Goal: Information Seeking & Learning: Learn about a topic

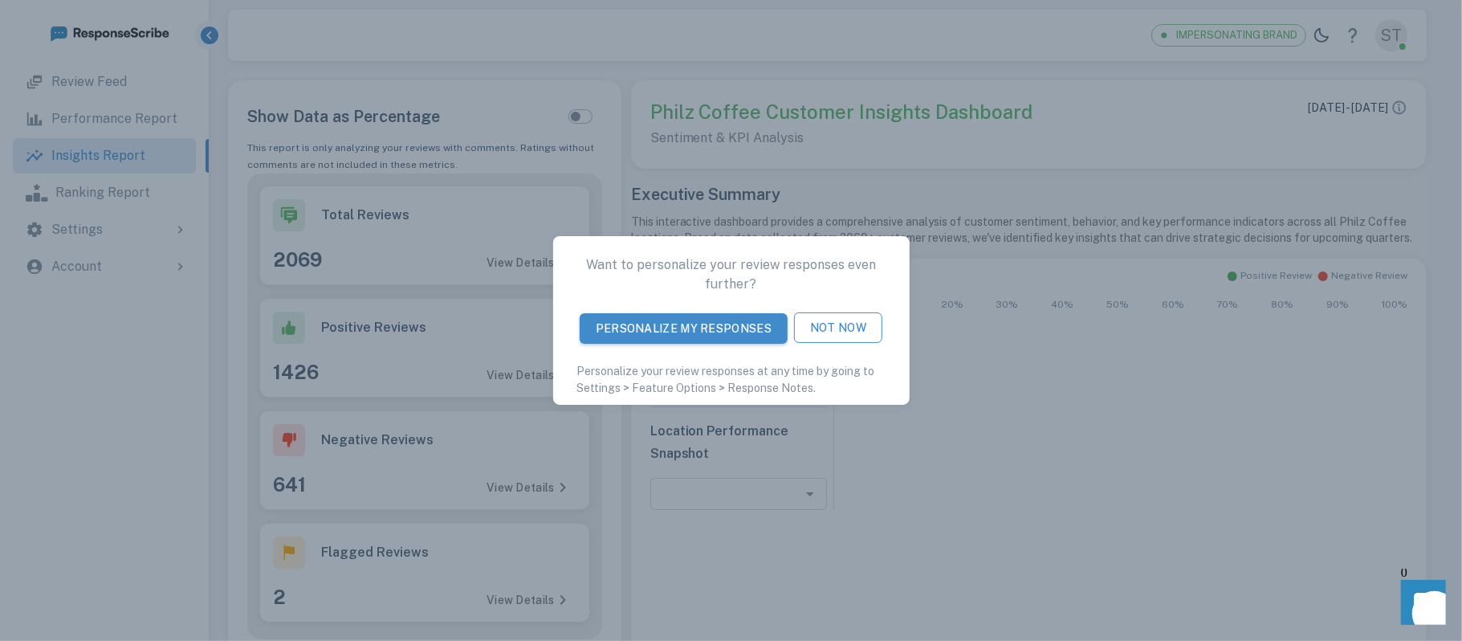
type input "**********"
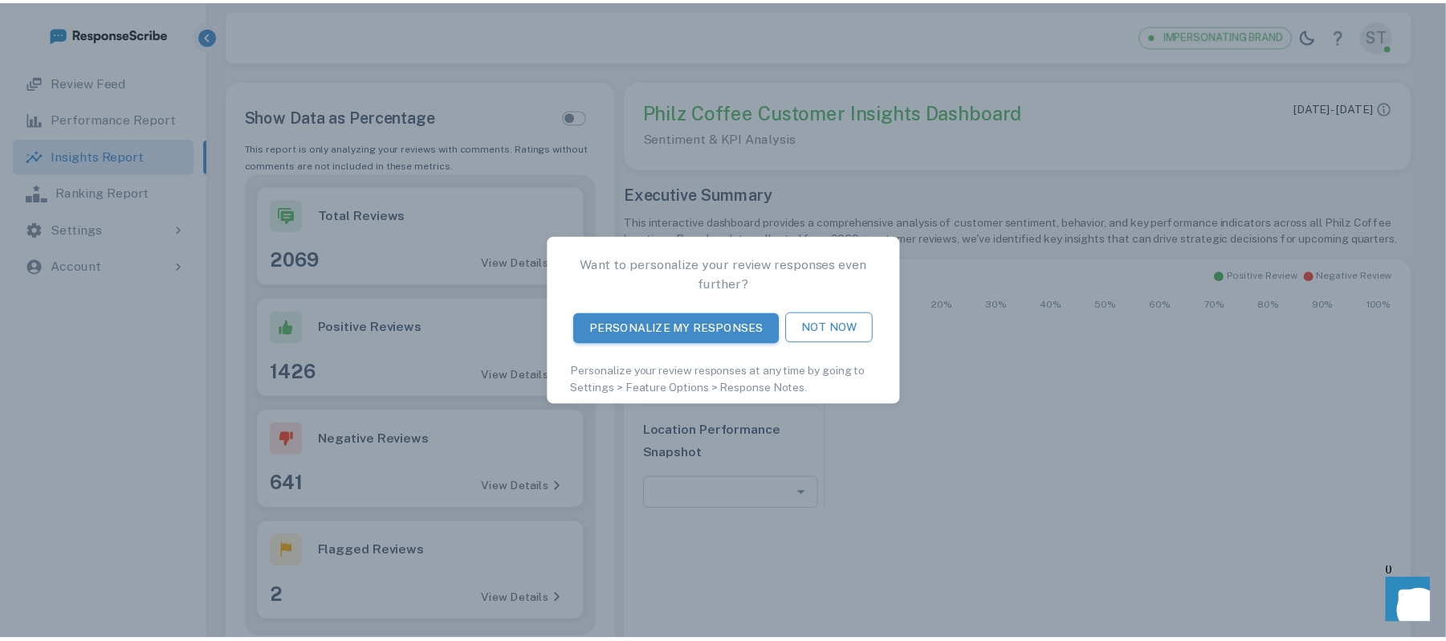
scroll to position [502, 1132]
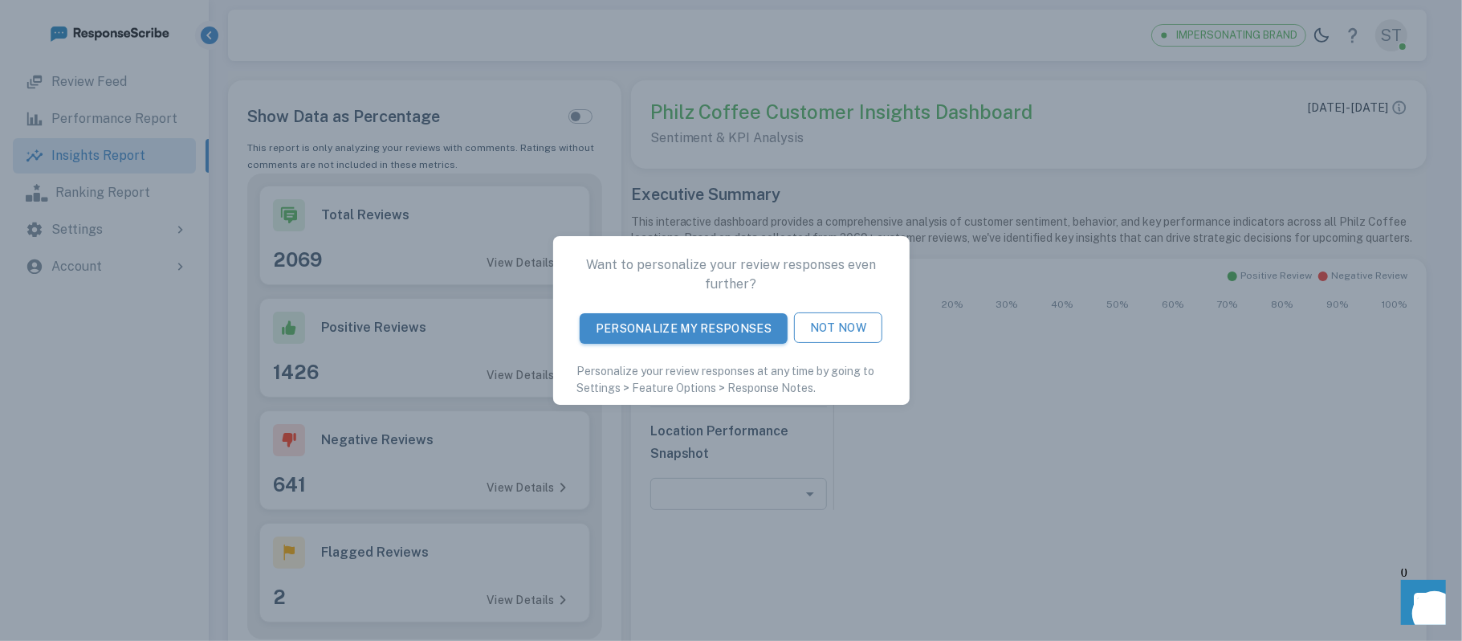
click at [833, 340] on button "Not Now" at bounding box center [838, 327] width 88 height 31
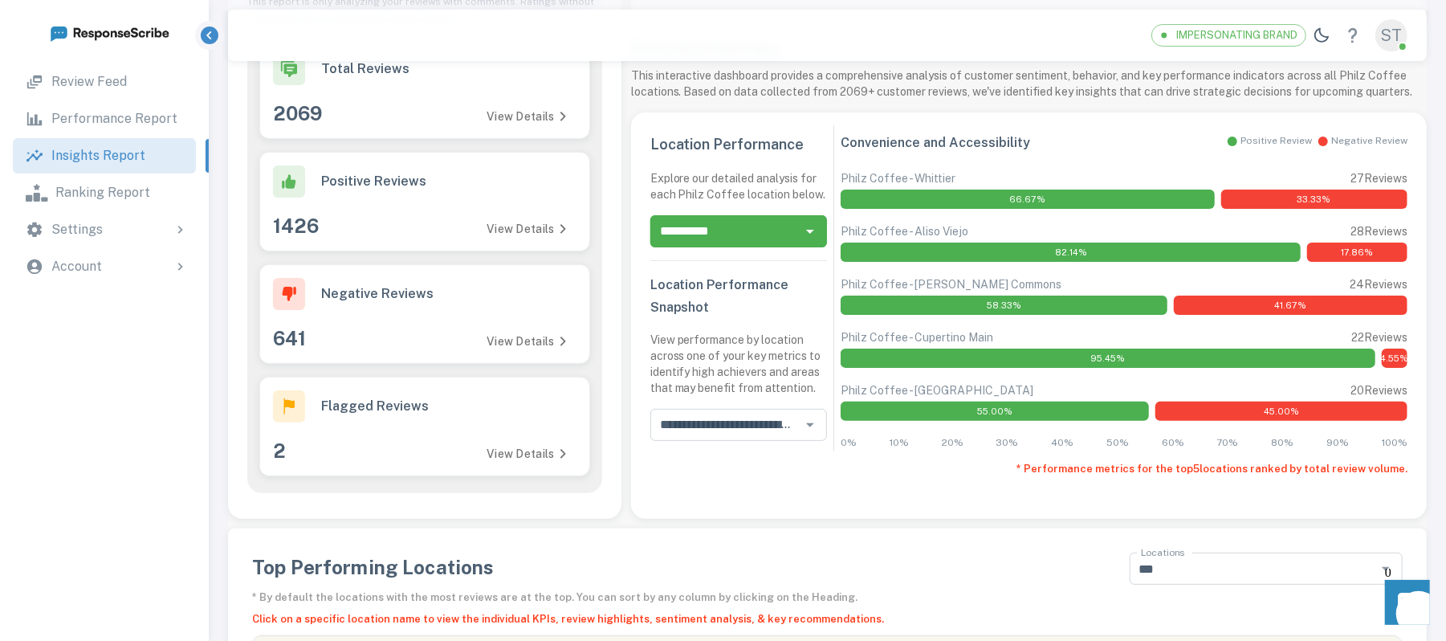
scroll to position [149, 0]
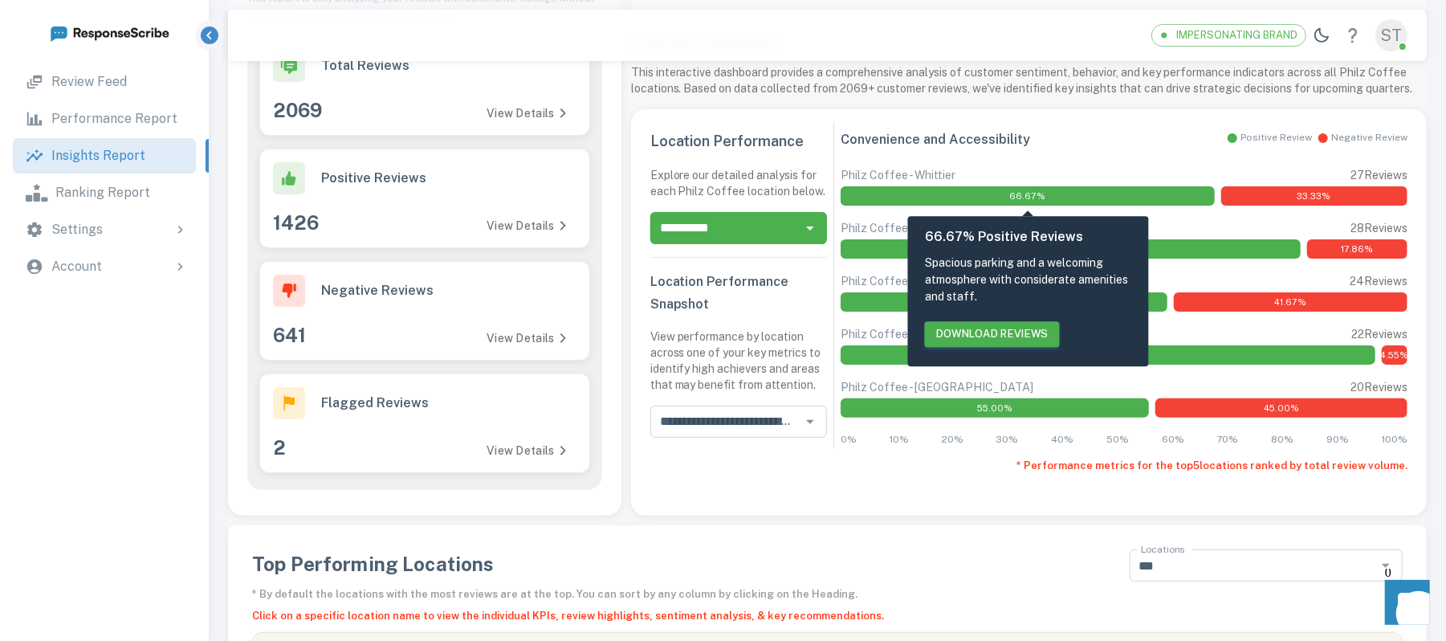
click at [1003, 198] on div "66.67%" at bounding box center [1027, 195] width 373 height 19
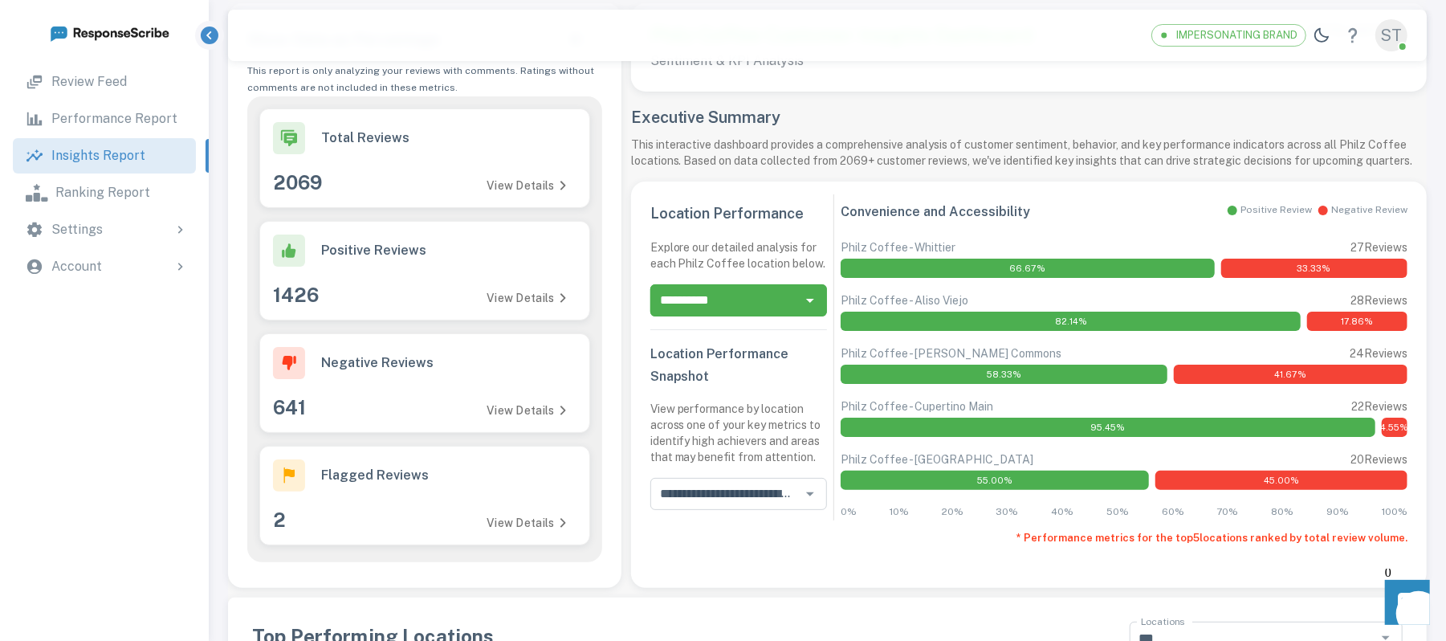
scroll to position [71, 0]
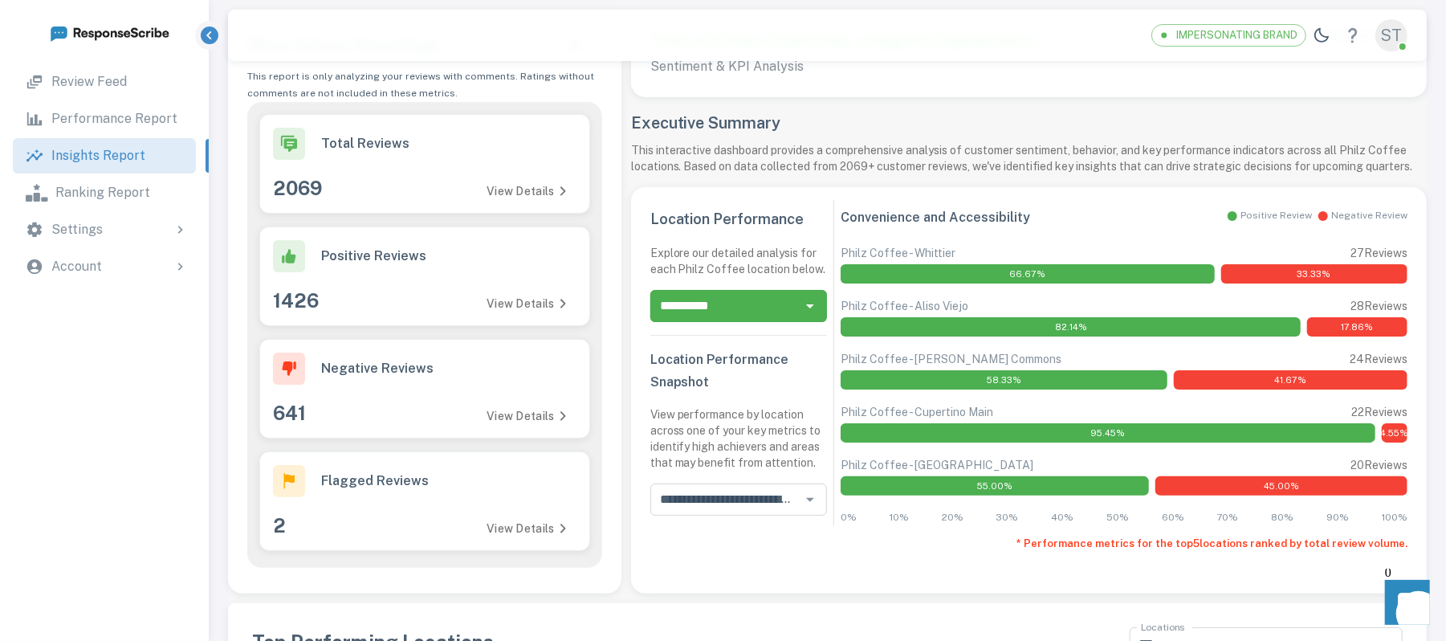
click at [803, 306] on icon "Open" at bounding box center [809, 305] width 19 height 19
click at [1083, 216] on div "Convenience and Accessibility Positive Review Negative Review" at bounding box center [1124, 223] width 566 height 35
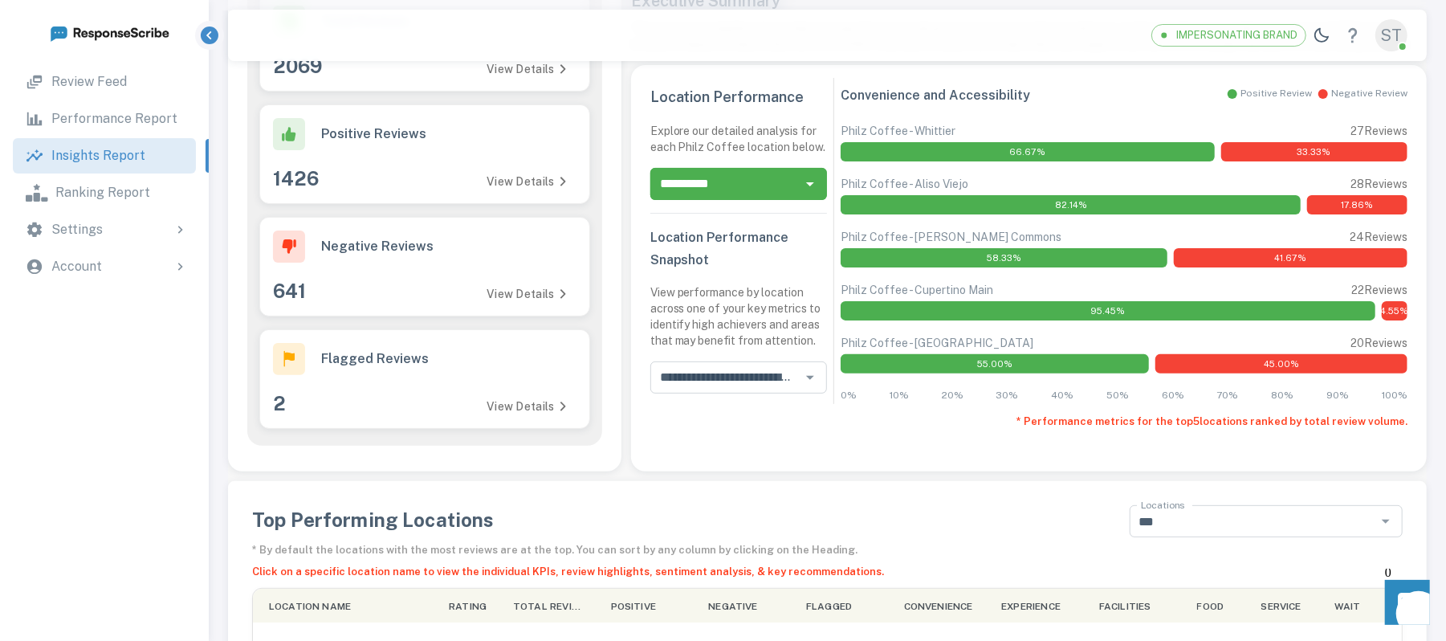
scroll to position [199, 0]
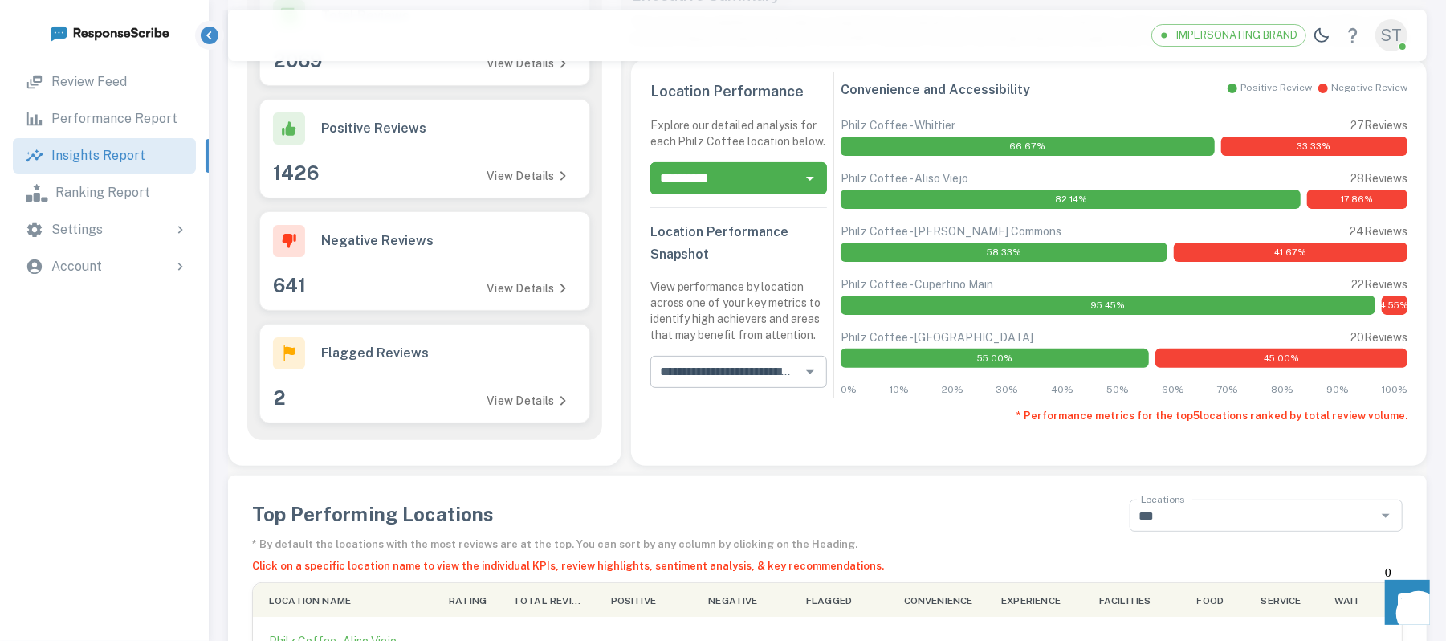
click at [804, 370] on icon "Open" at bounding box center [809, 371] width 19 height 19
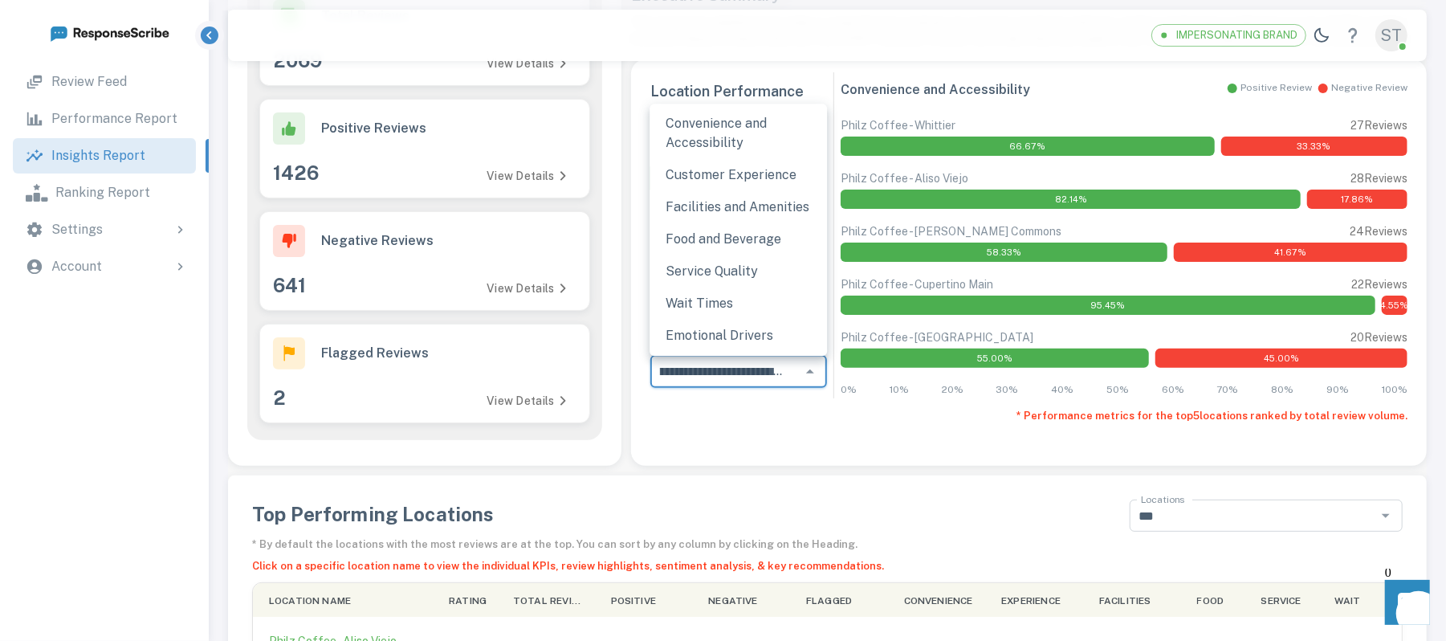
scroll to position [0, 0]
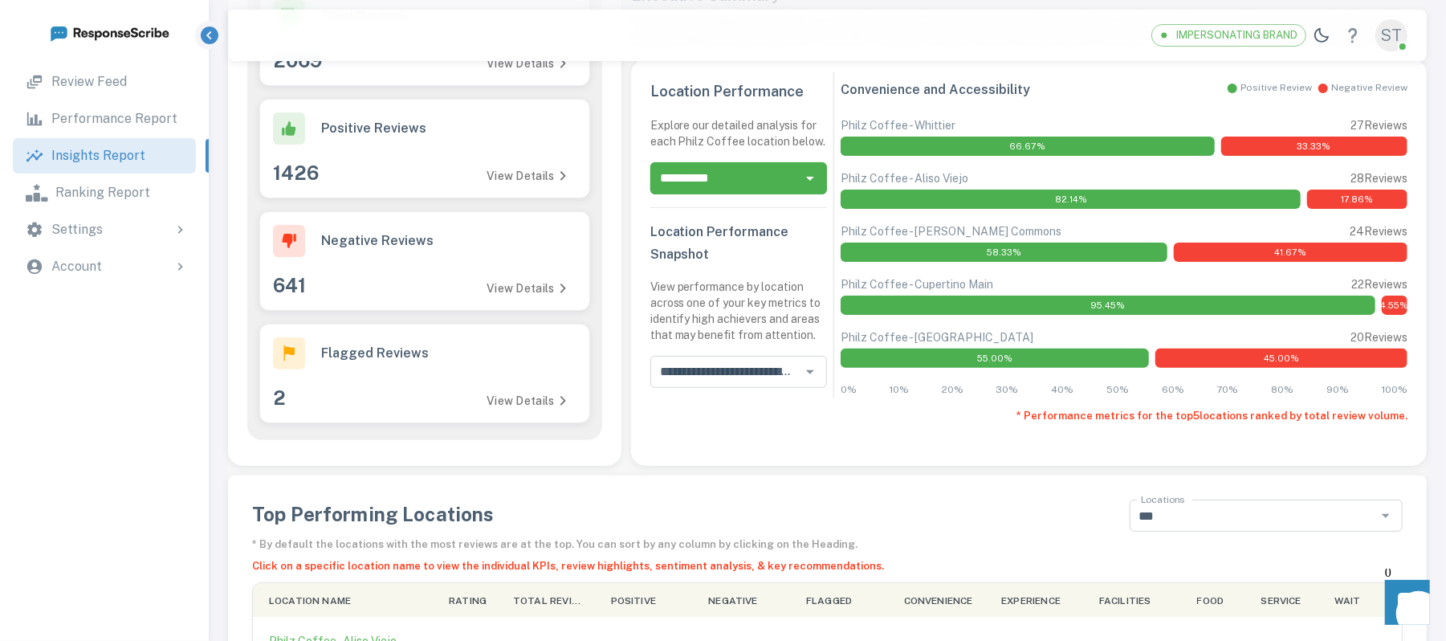
click at [804, 403] on div "**********" at bounding box center [1029, 250] width 796 height 383
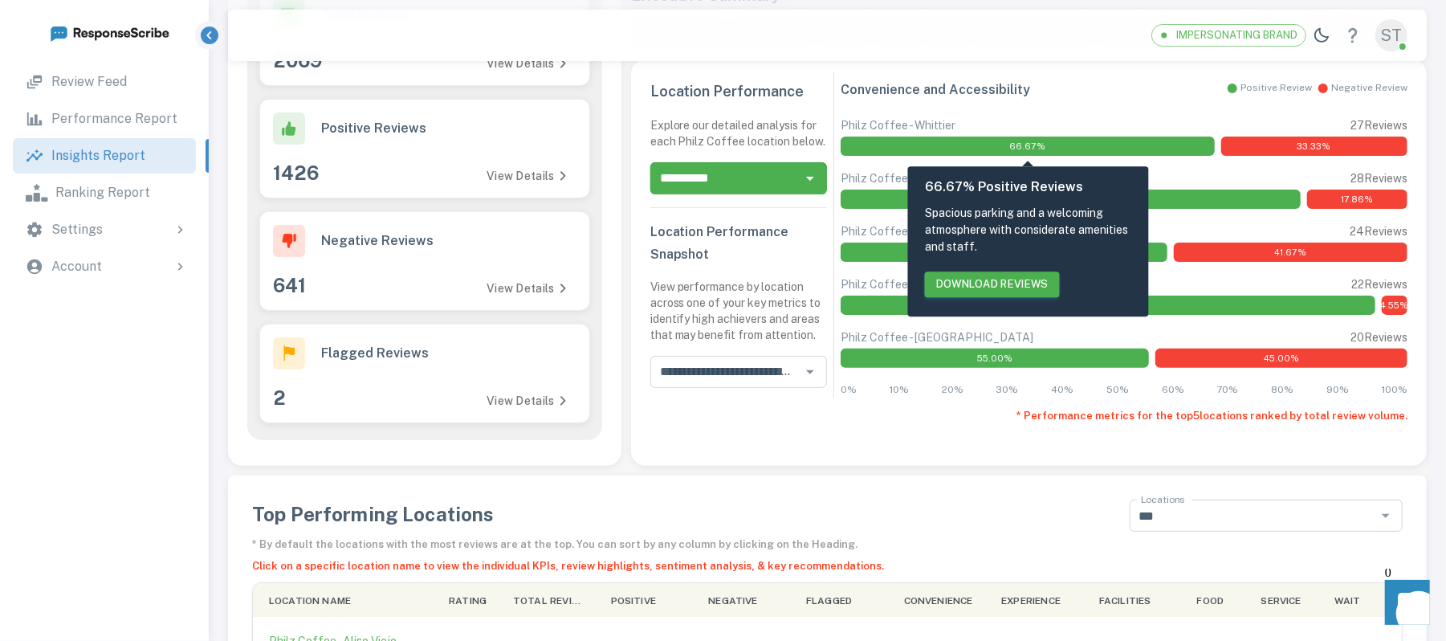
drag, startPoint x: 871, startPoint y: 135, endPoint x: 943, endPoint y: 142, distance: 71.8
click at [943, 142] on div "66.67% 33.33%" at bounding box center [1124, 146] width 566 height 22
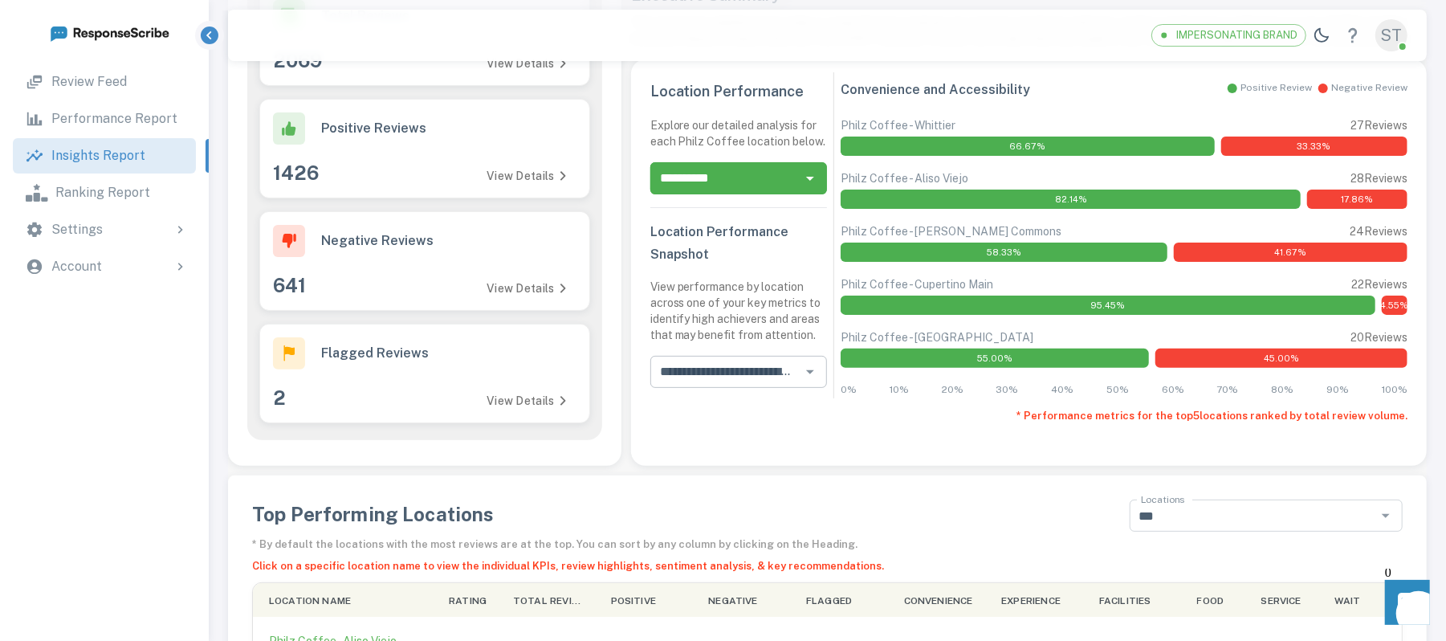
click at [804, 369] on icon "Open" at bounding box center [809, 371] width 19 height 19
click at [797, 434] on div "**********" at bounding box center [1029, 250] width 796 height 383
click at [809, 371] on icon "Open" at bounding box center [810, 372] width 8 height 4
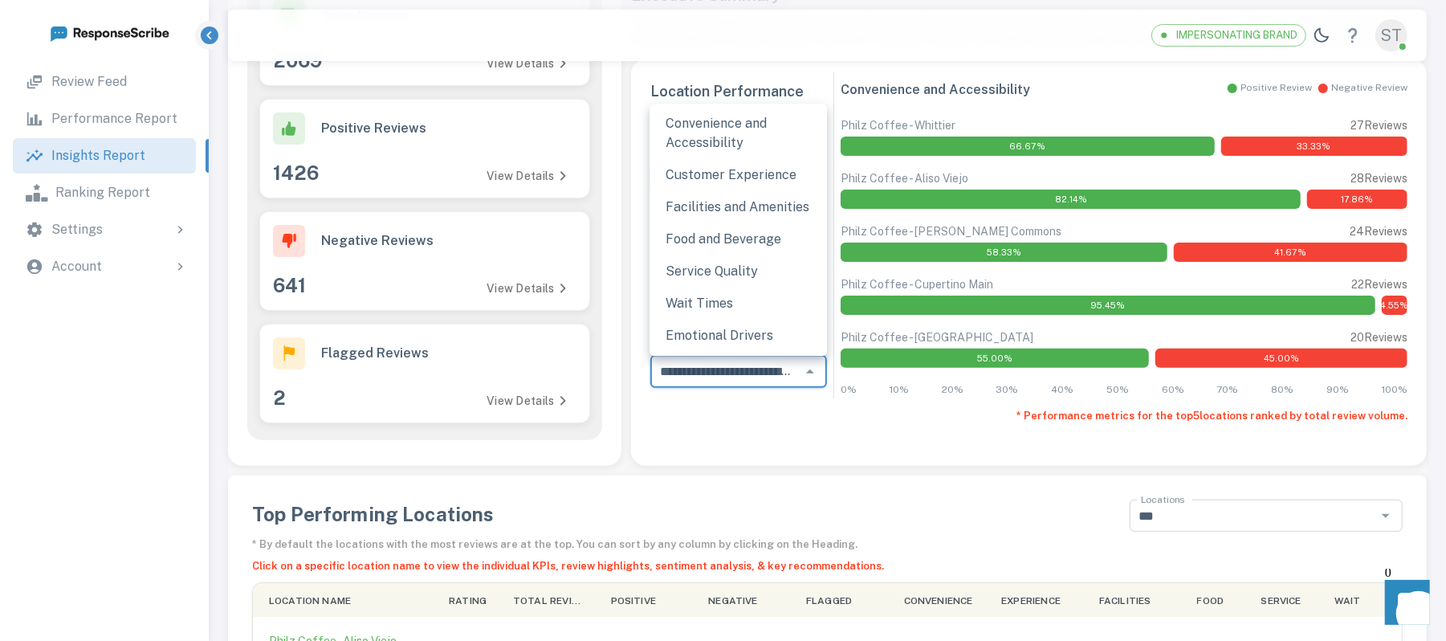
click at [749, 267] on li "Service Quality" at bounding box center [738, 271] width 177 height 32
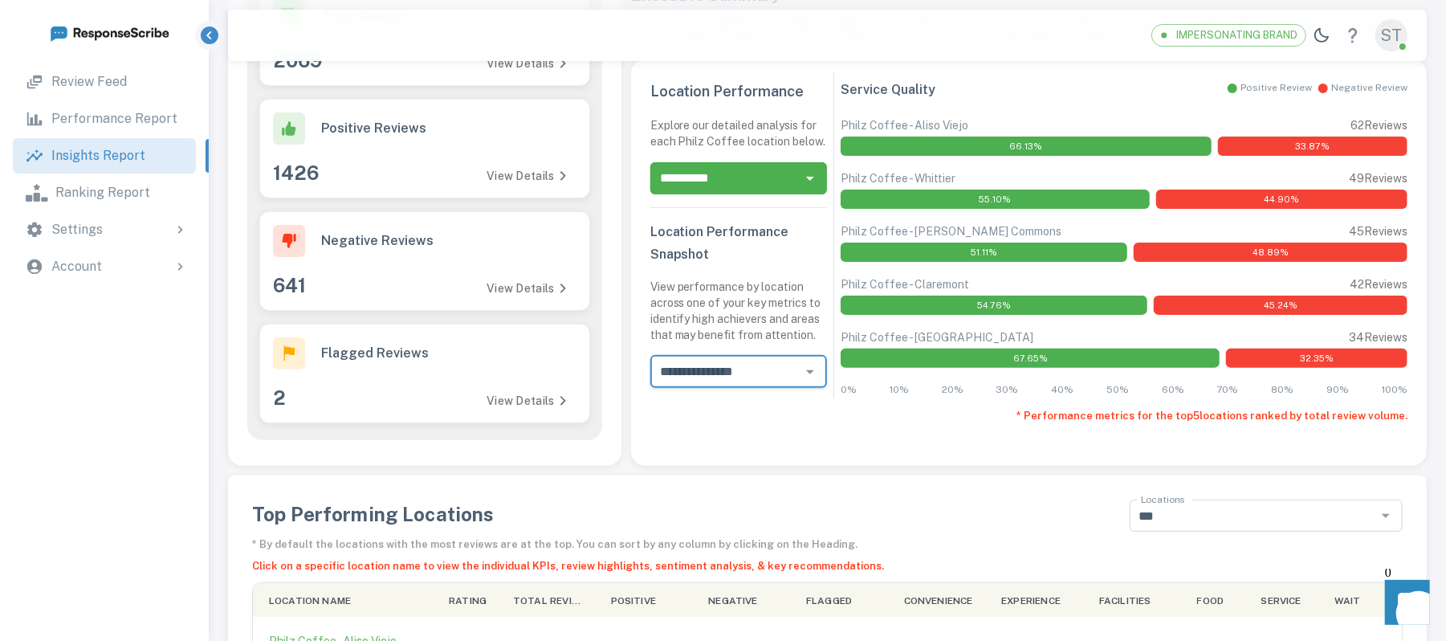
click at [808, 368] on icon "Open" at bounding box center [809, 371] width 19 height 19
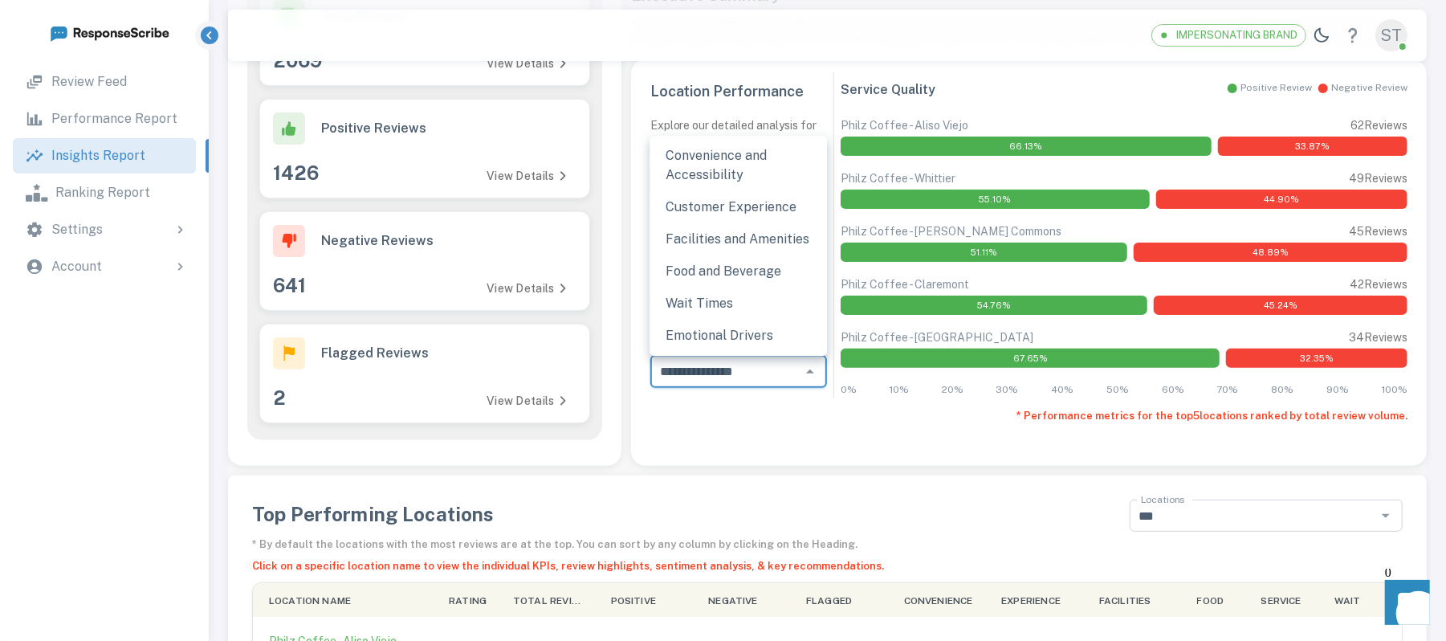
click at [730, 210] on li "Customer Experience" at bounding box center [738, 207] width 177 height 32
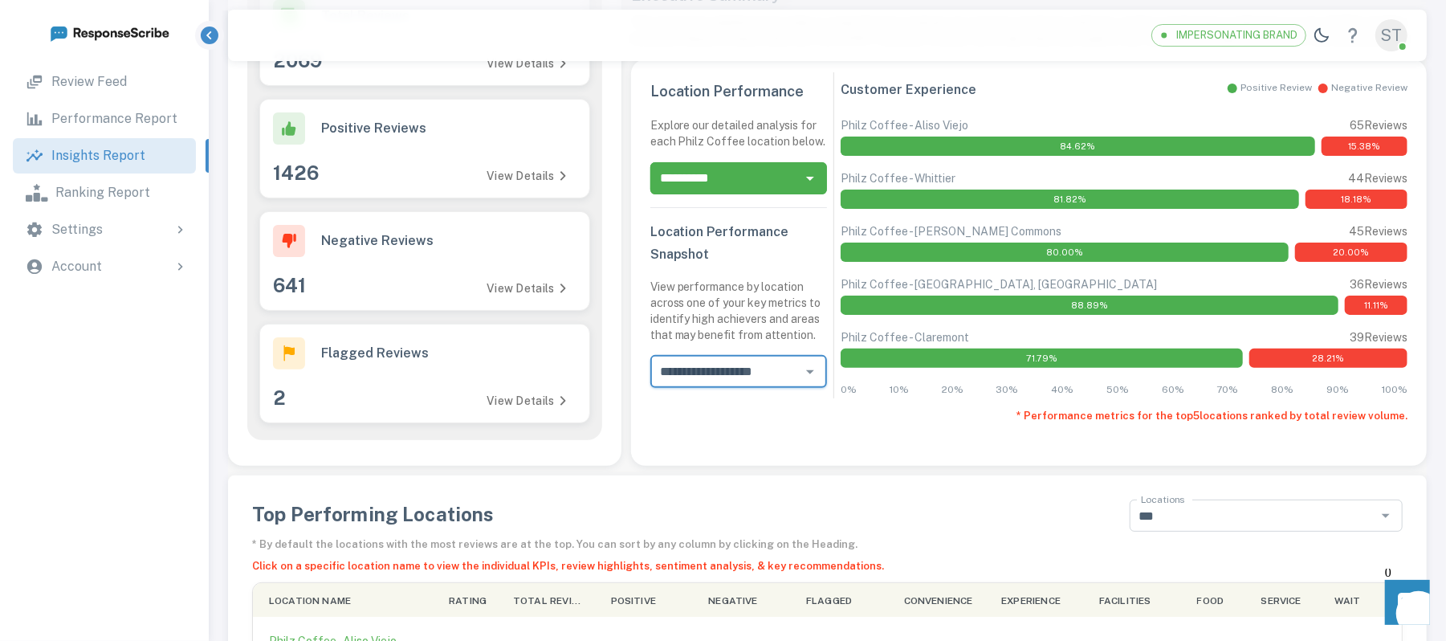
click at [819, 374] on icon "Open" at bounding box center [809, 371] width 19 height 19
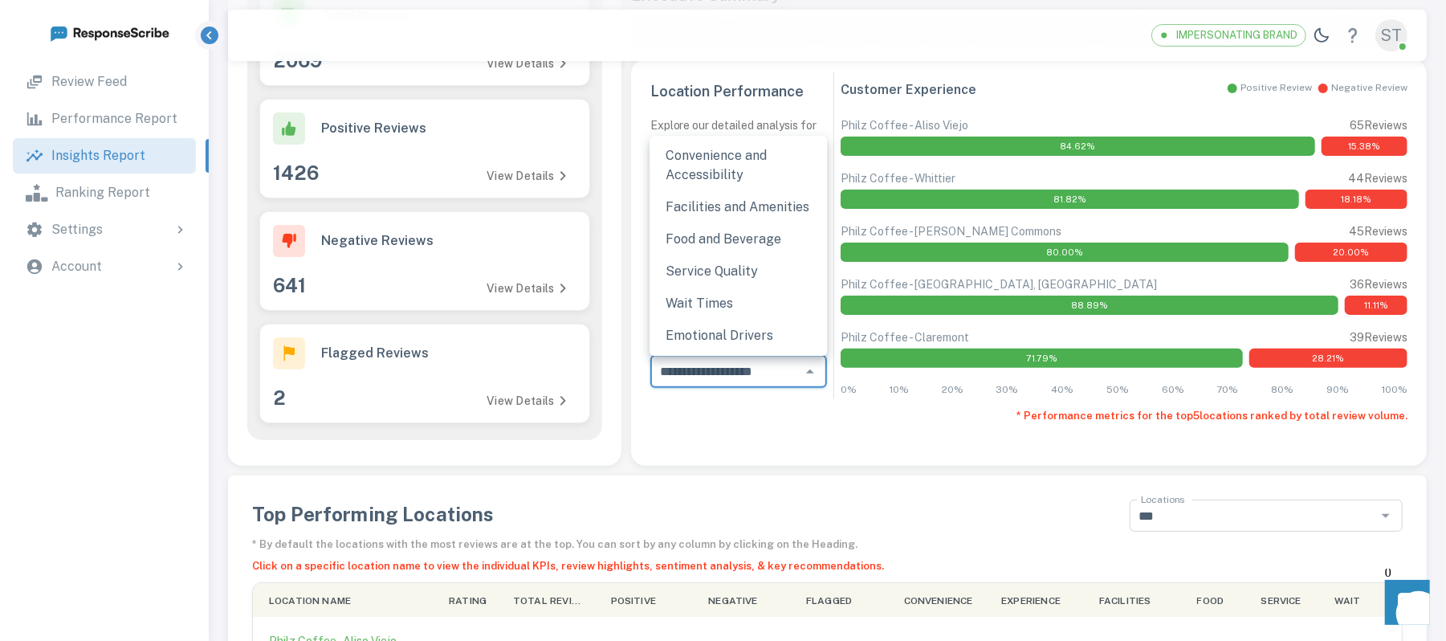
click at [764, 332] on li "Emotional Drivers" at bounding box center [738, 336] width 177 height 32
type input "**********"
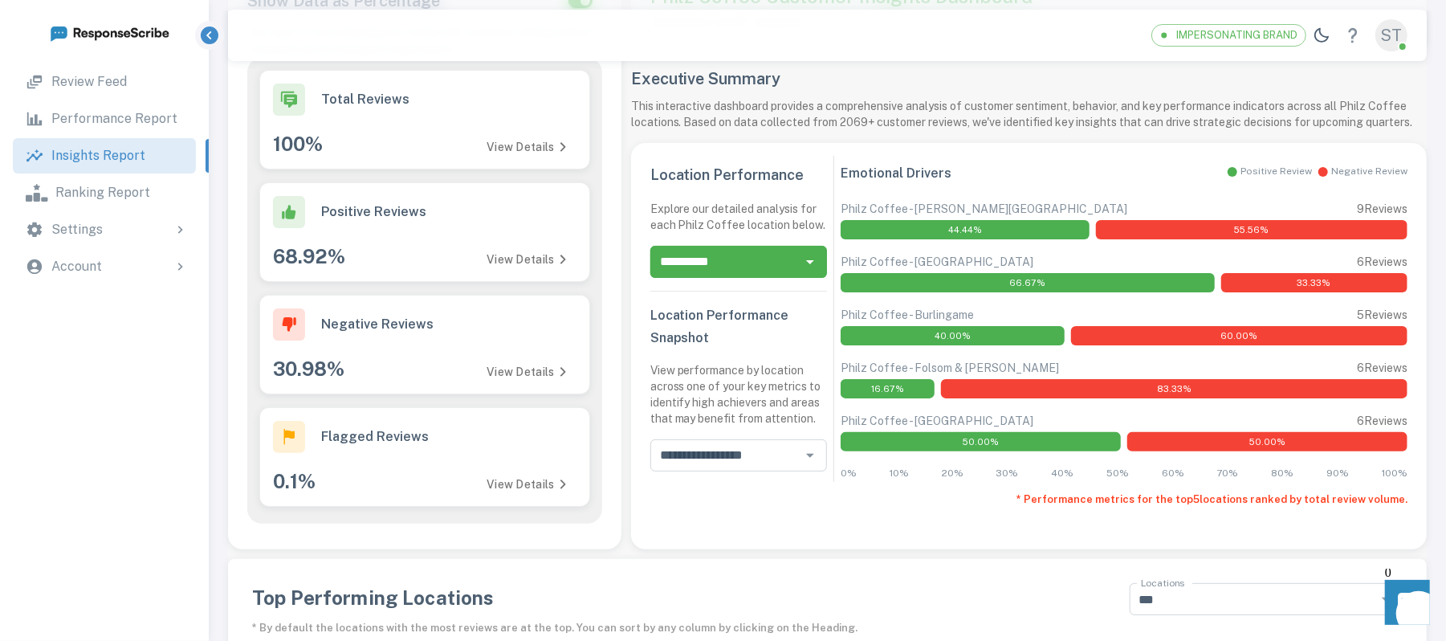
scroll to position [113, 0]
